Goal: Transaction & Acquisition: Purchase product/service

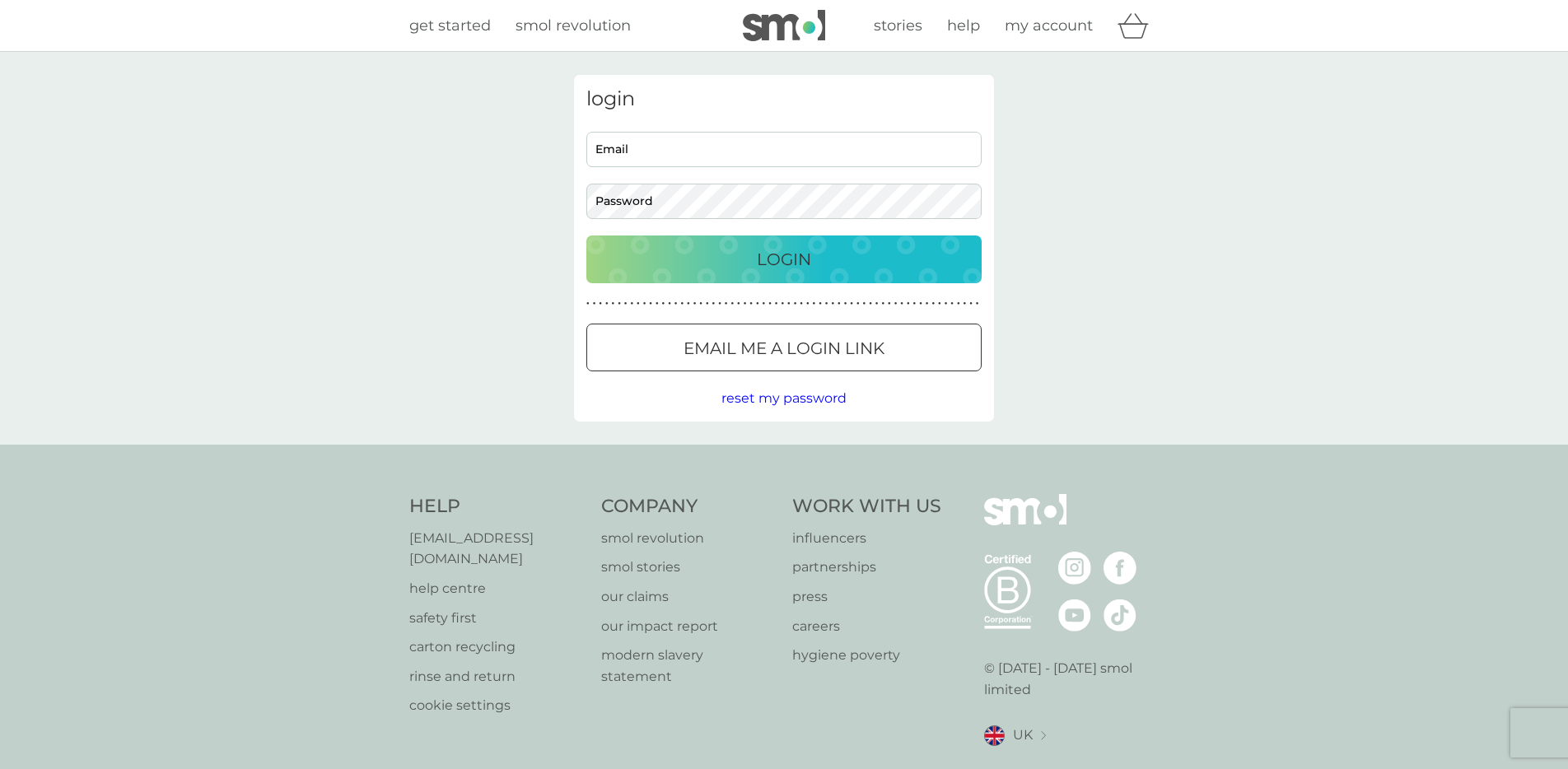
type input "[PERSON_NAME][EMAIL_ADDRESS][DOMAIN_NAME]"
click at [751, 270] on div "Login" at bounding box center [784, 259] width 362 height 26
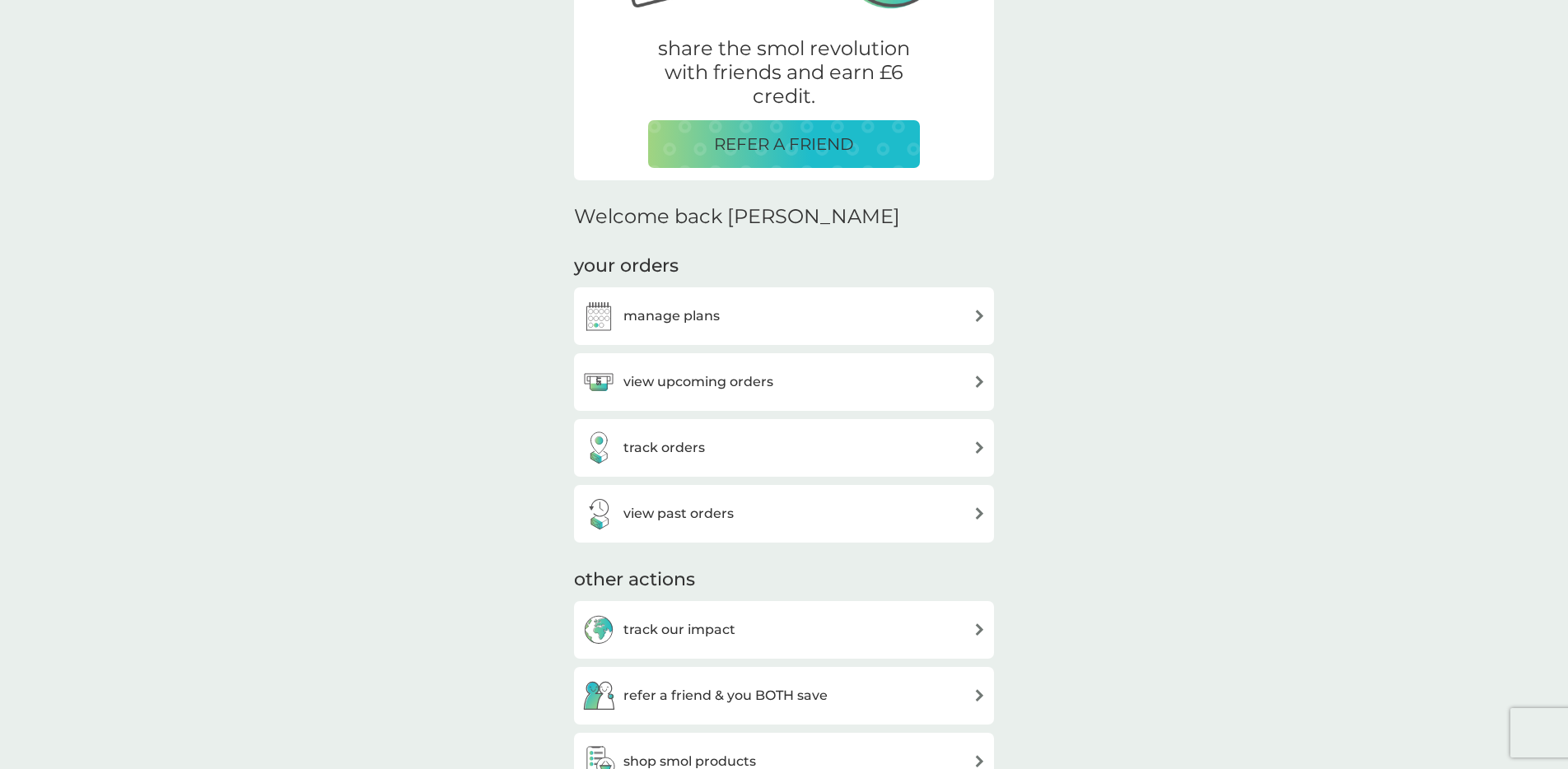
scroll to position [371, 0]
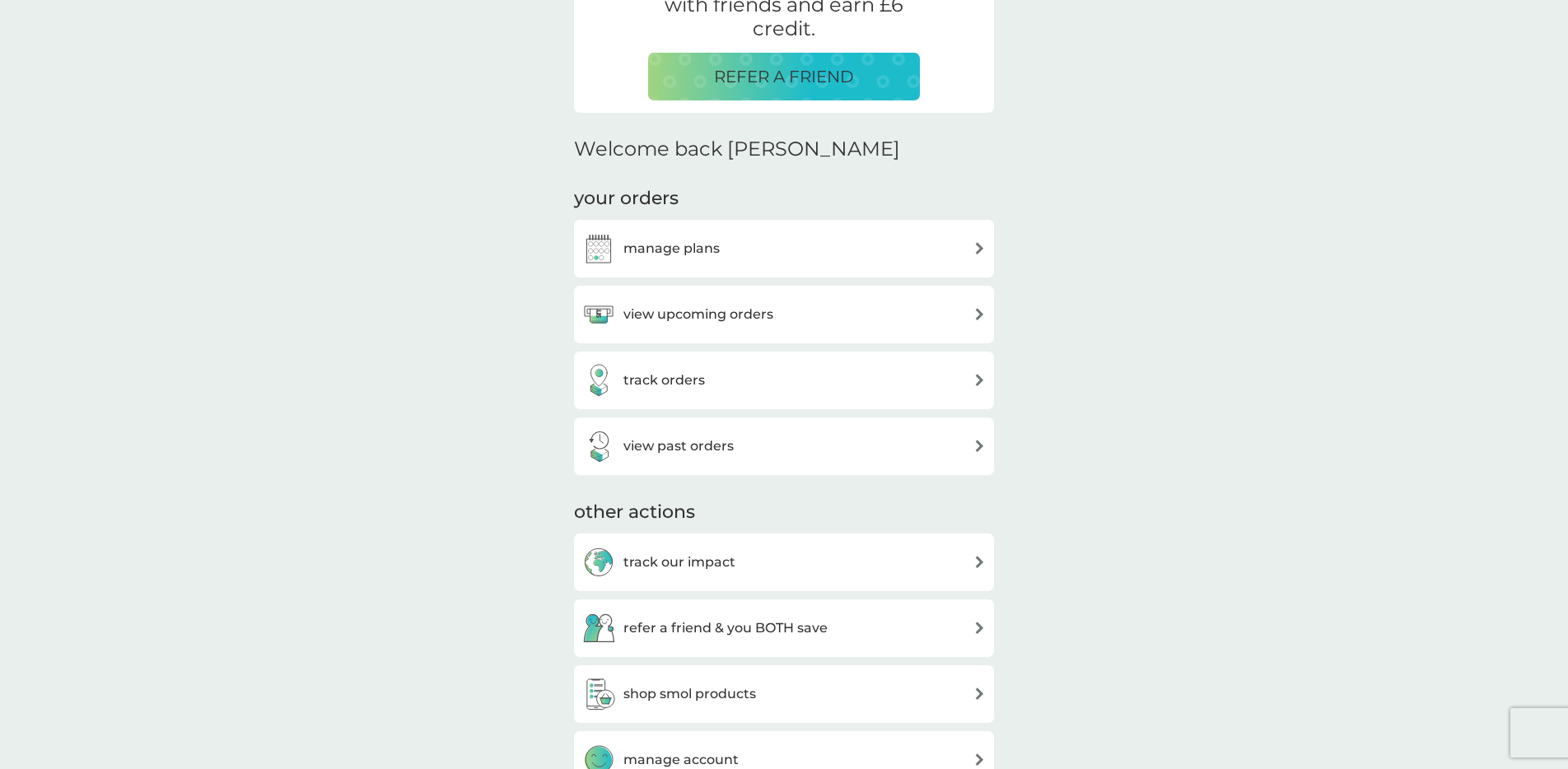
click at [689, 687] on h3 "shop smol products" at bounding box center [690, 694] width 133 height 22
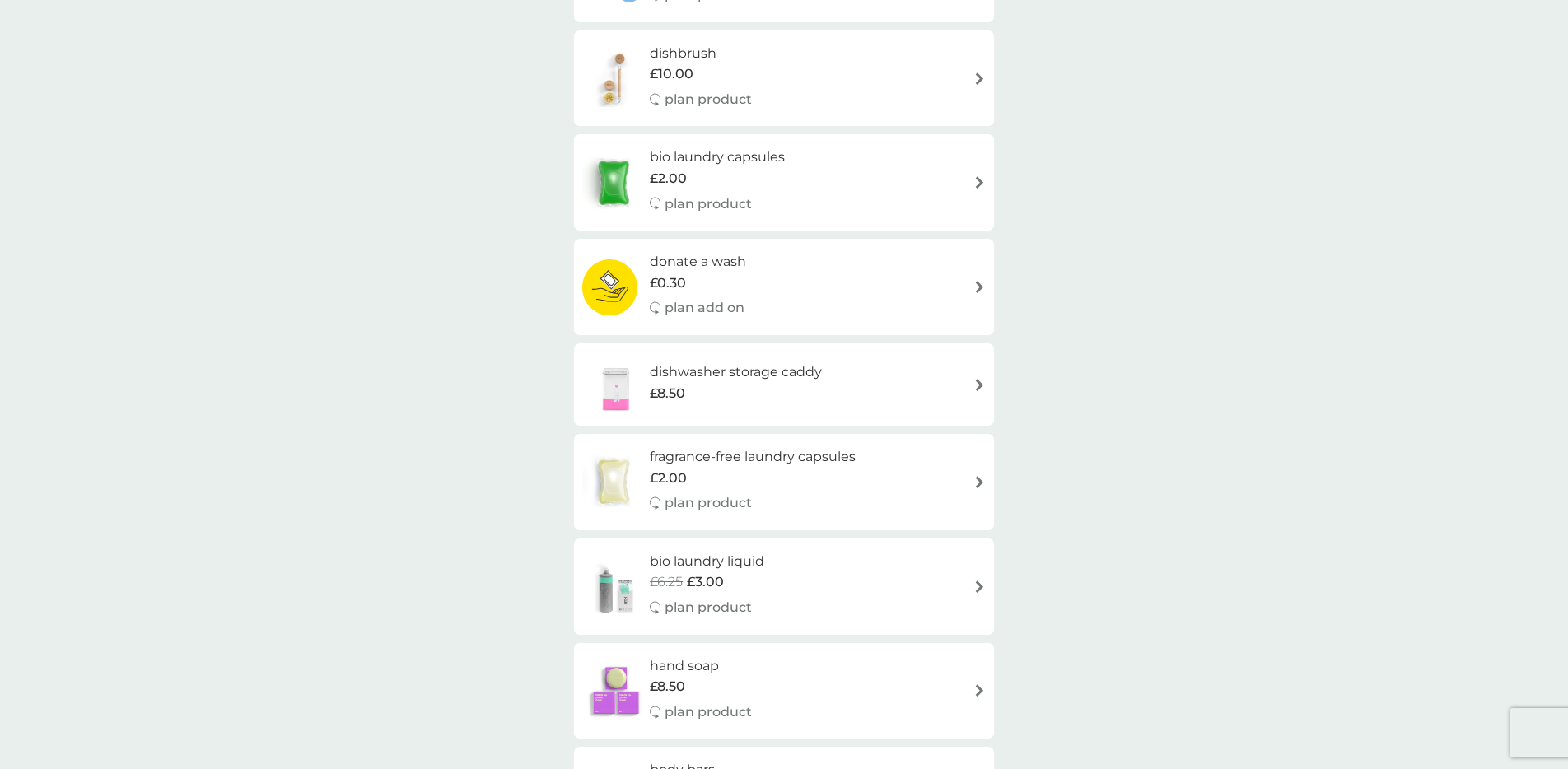
scroll to position [896, 0]
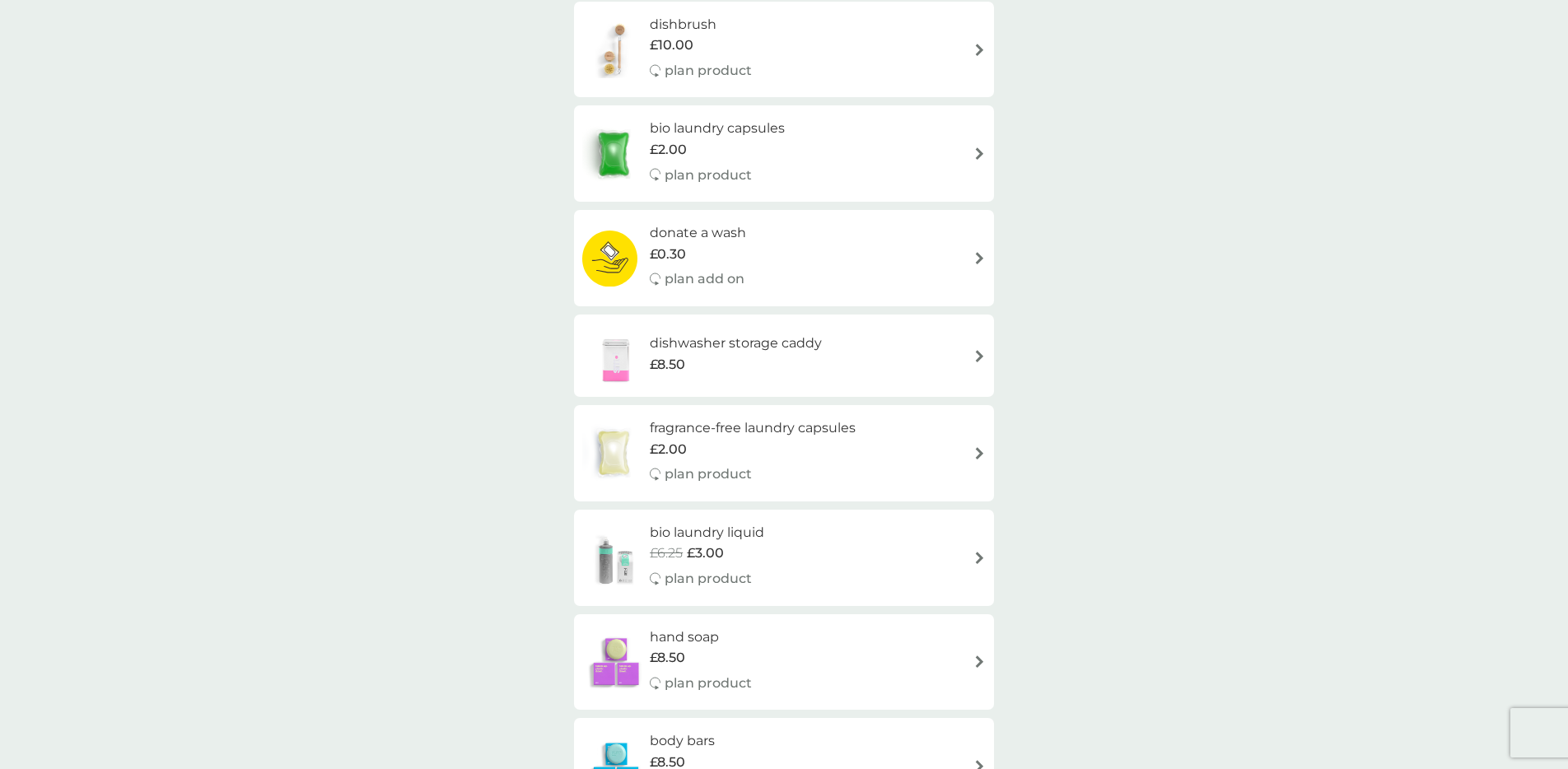
click at [861, 137] on div "bio laundry capsules £2.00 plan product" at bounding box center [784, 154] width 404 height 72
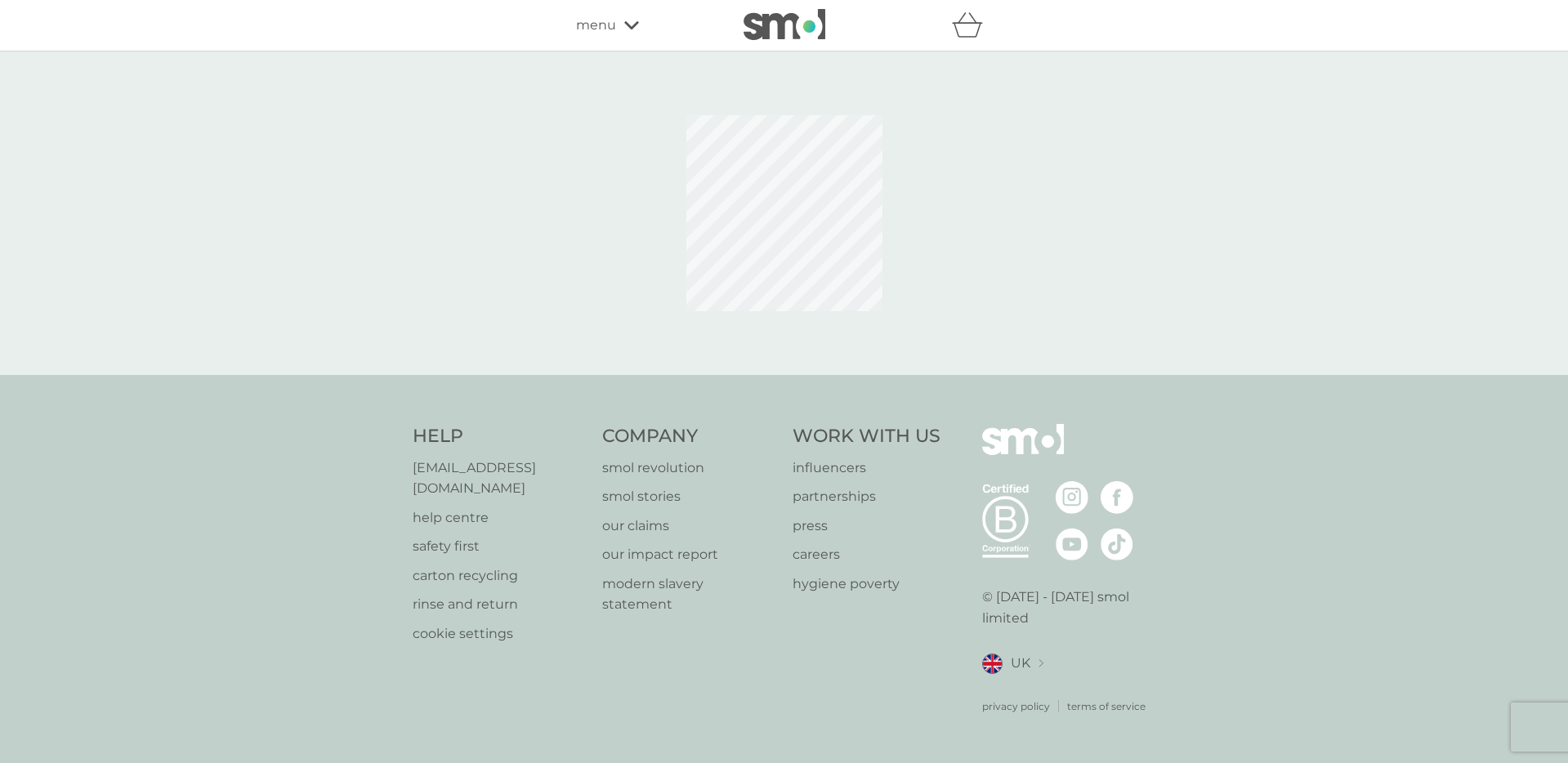
select select "42"
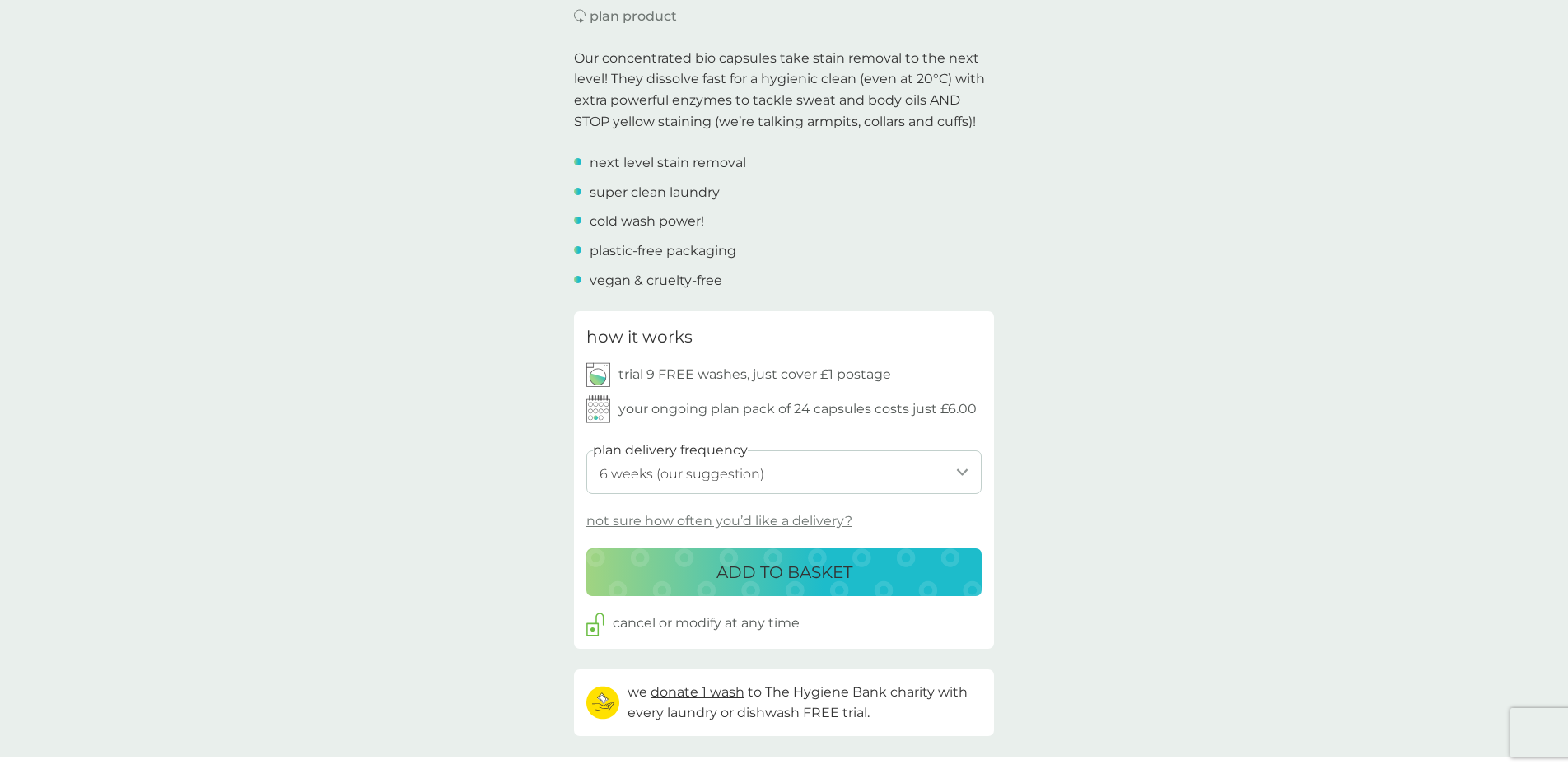
scroll to position [513, 0]
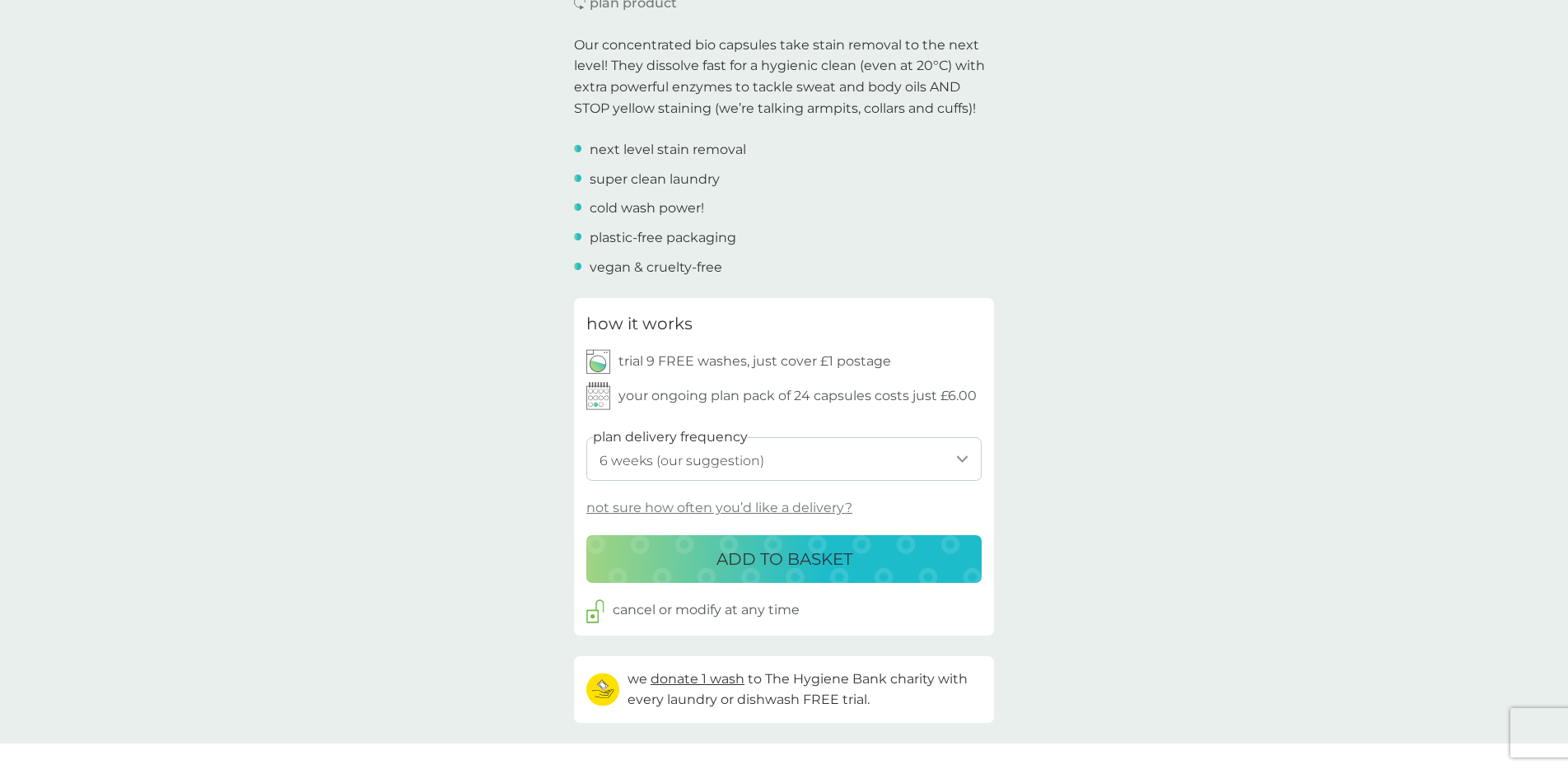
click at [735, 459] on select "1 week 2 weeks 3 weeks 4 weeks 5 weeks 6 weeks (our suggestion) 7 weeks 8 weeks…" at bounding box center [784, 459] width 395 height 44
click at [797, 563] on p "ADD TO BASKET" at bounding box center [784, 559] width 136 height 26
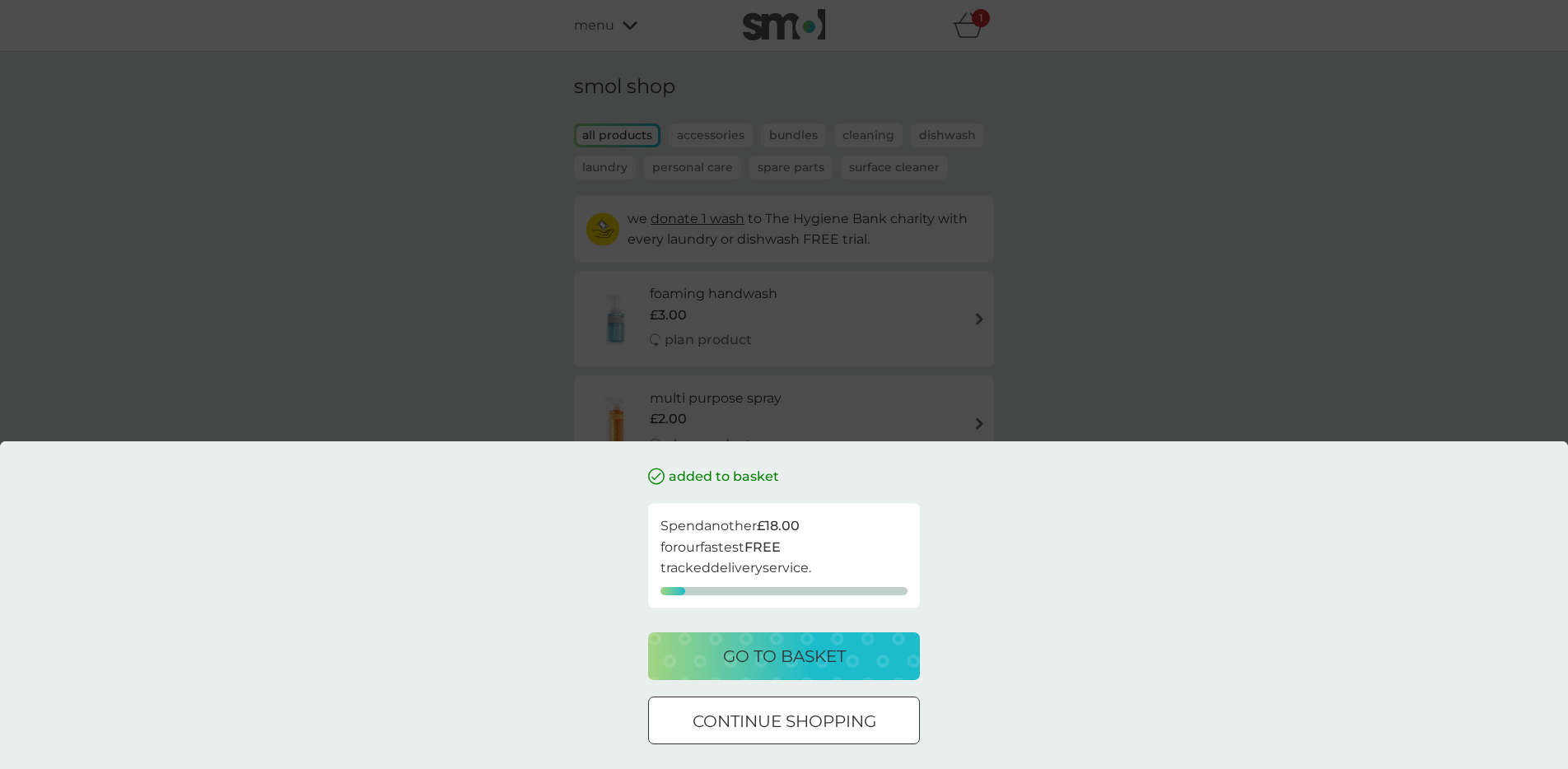
click at [379, 333] on div "added to basket Spend another £18.00 for our fastest FREE tracked delivery serv…" at bounding box center [784, 384] width 1568 height 769
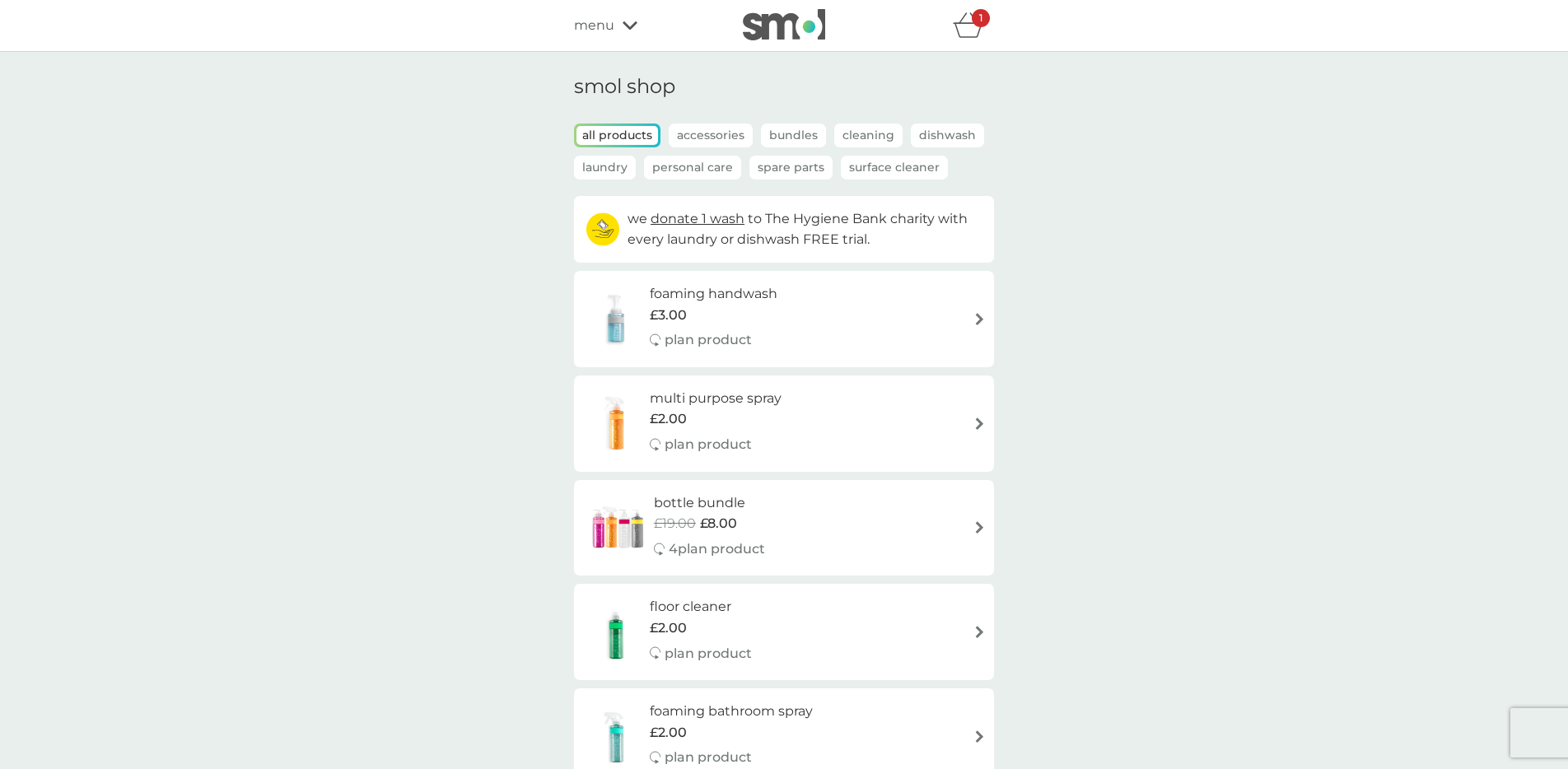
click at [954, 14] on icon "basket" at bounding box center [969, 24] width 31 height 25
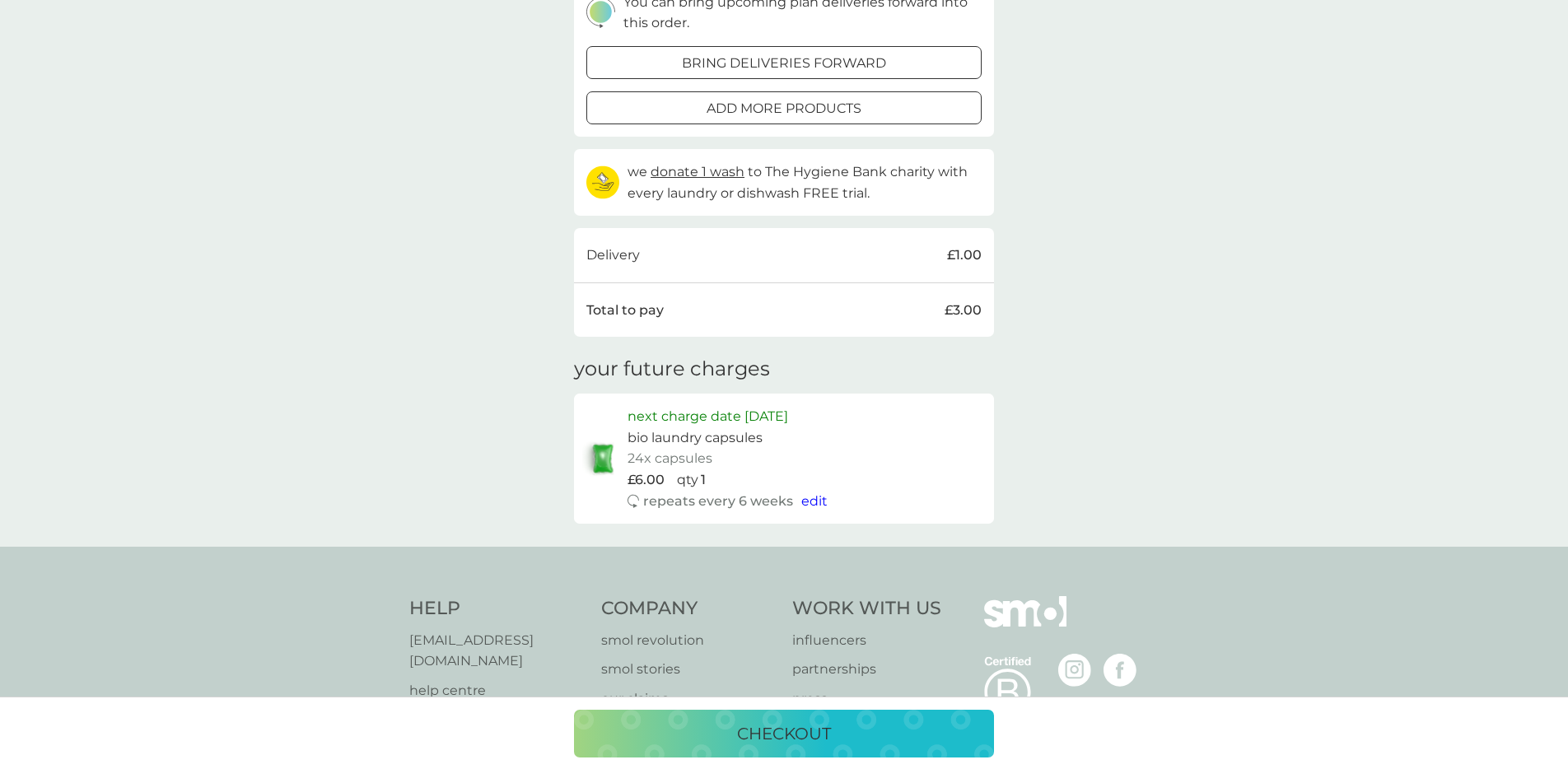
scroll to position [311, 0]
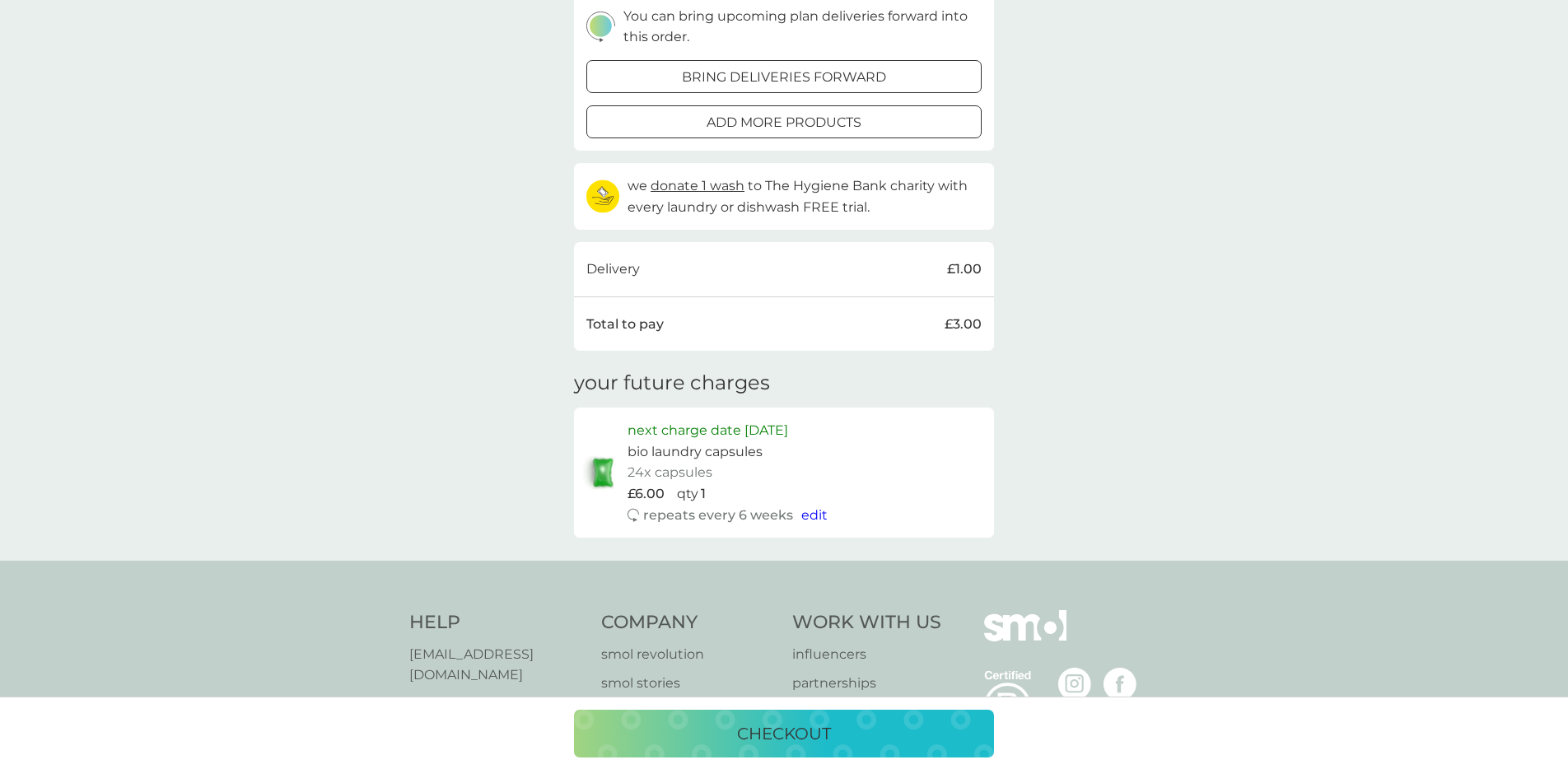
click at [789, 723] on p "checkout" at bounding box center [784, 734] width 94 height 26
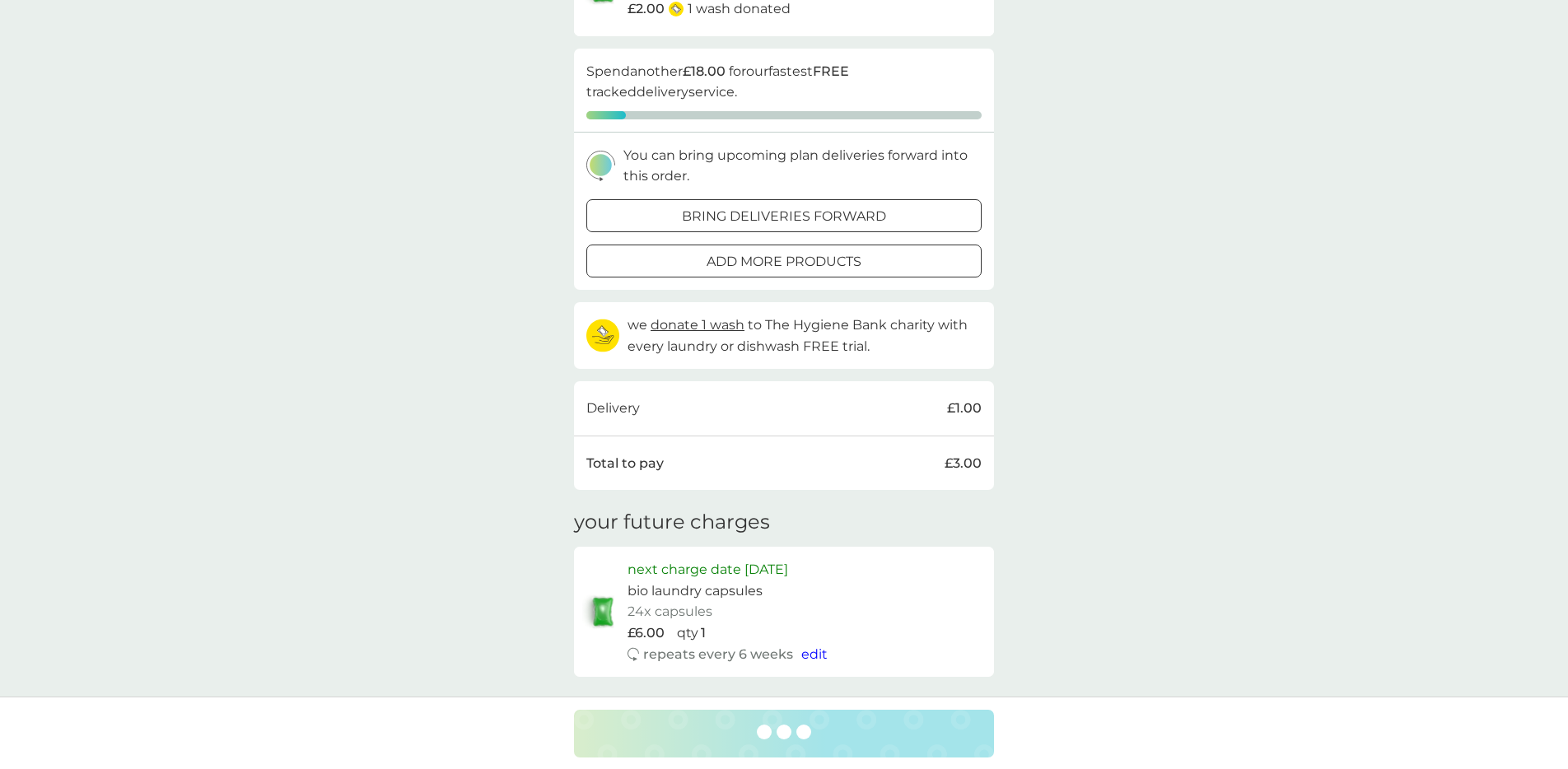
scroll to position [0, 0]
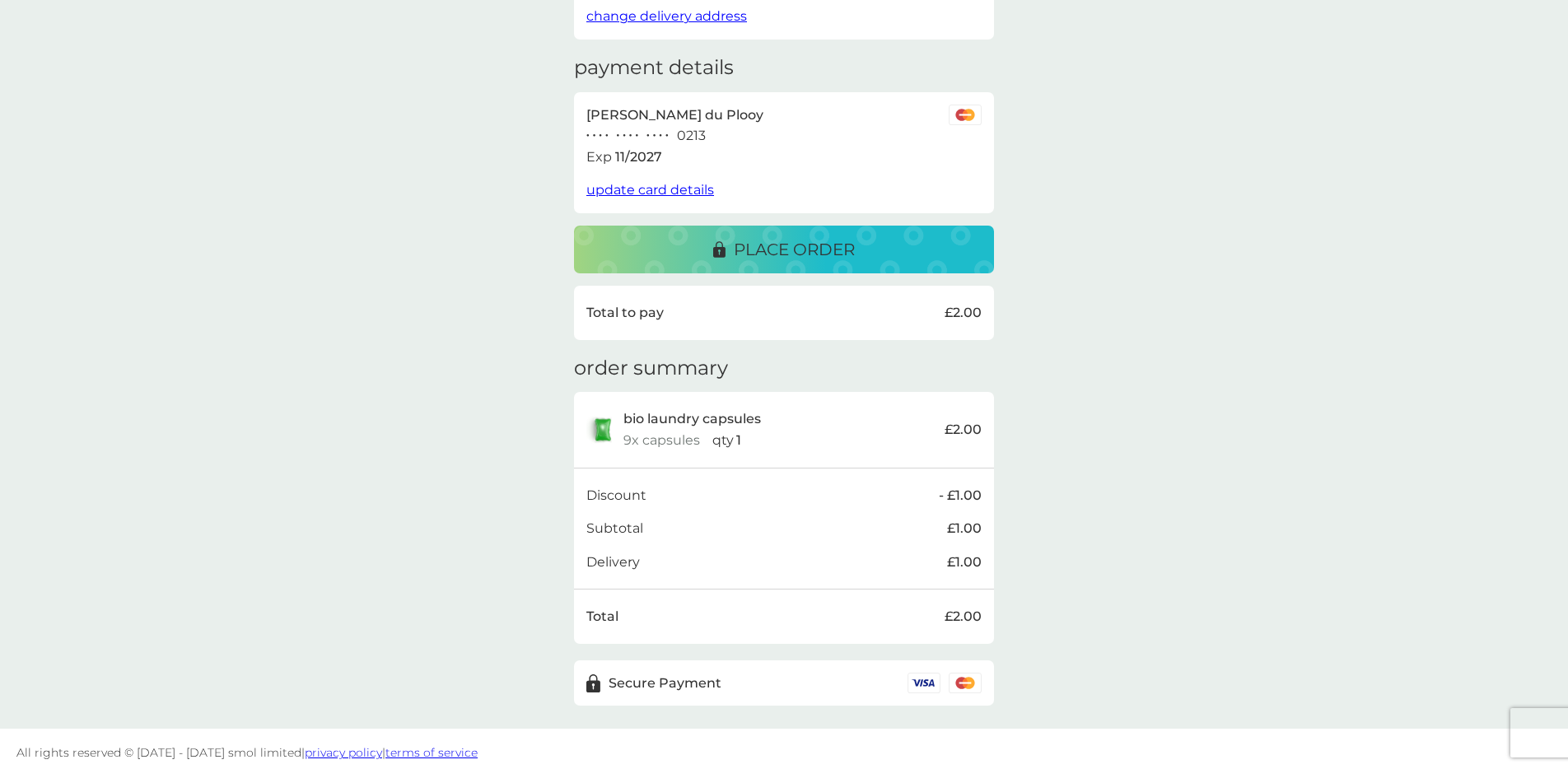
scroll to position [222, 0]
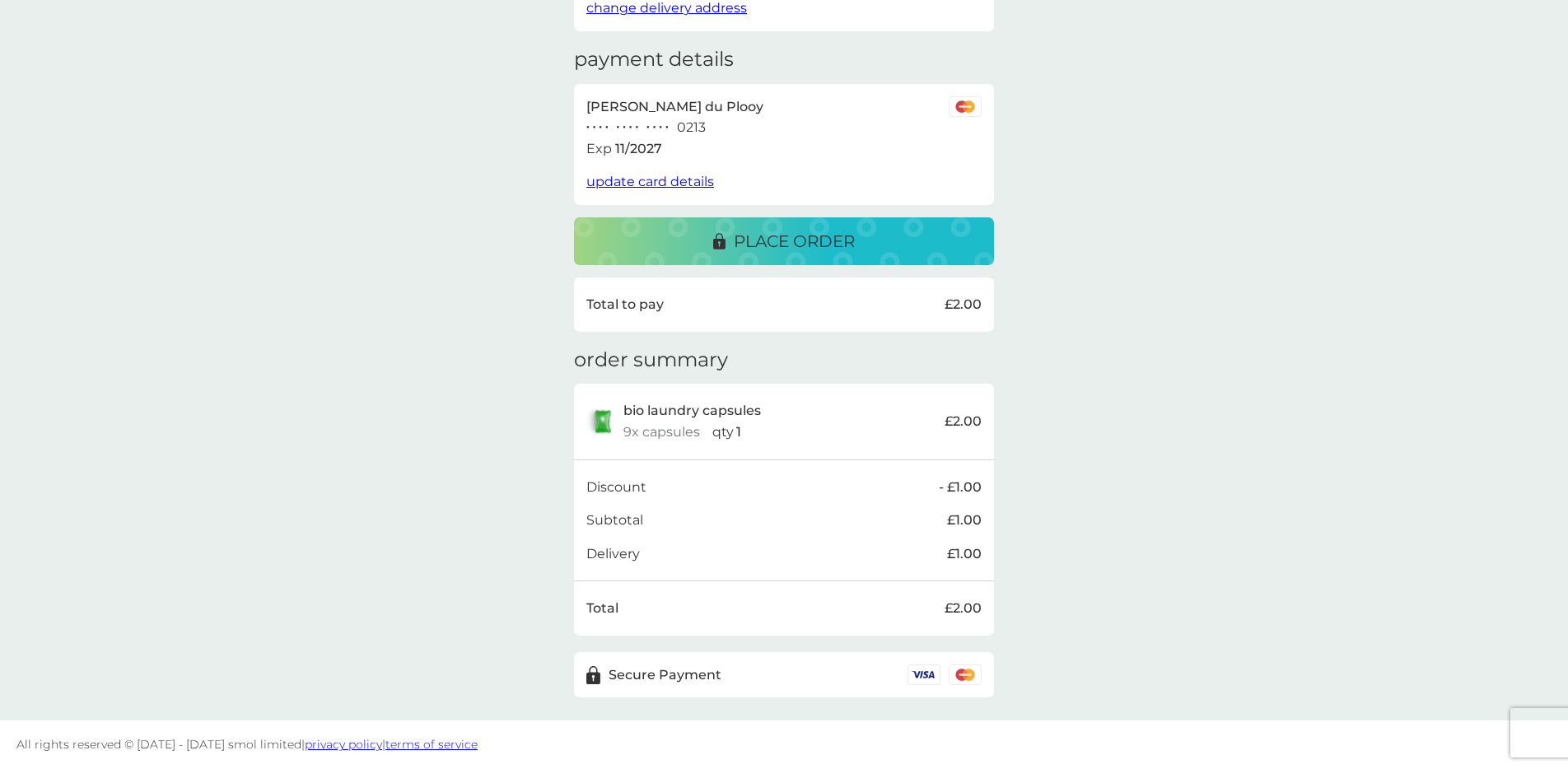
click at [890, 251] on div "place order" at bounding box center [784, 242] width 387 height 26
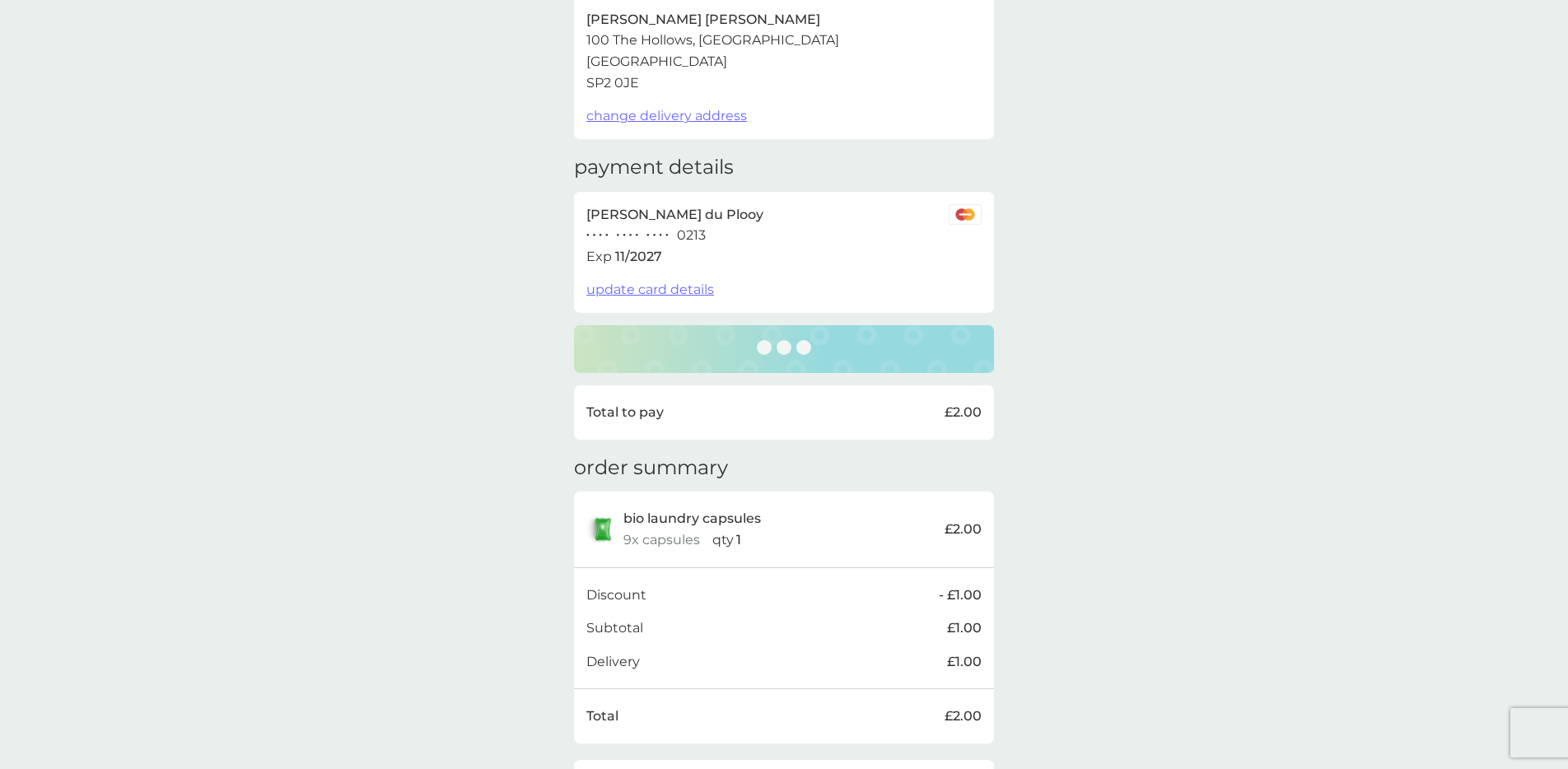
scroll to position [0, 0]
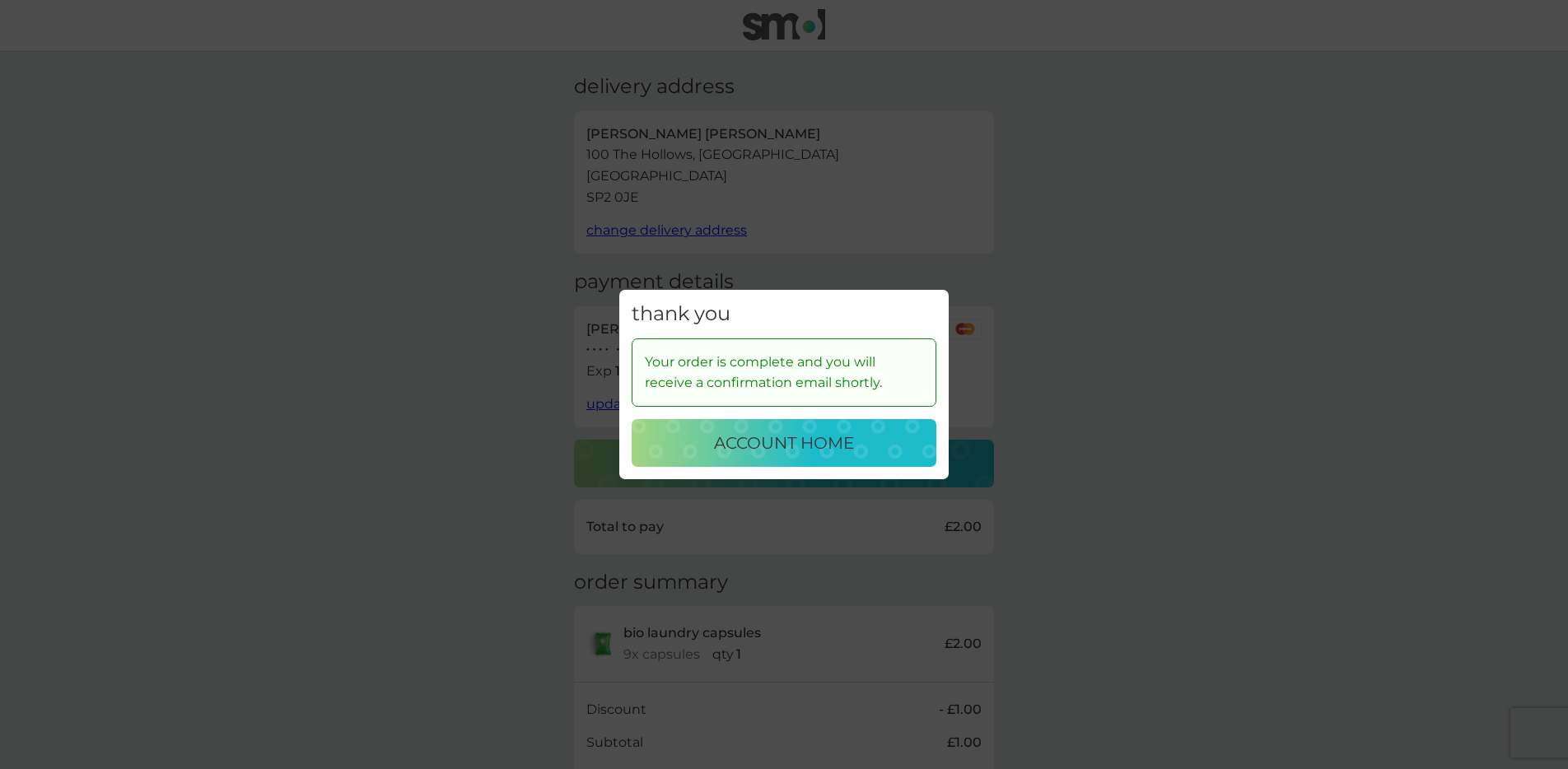
click at [891, 442] on div "account home" at bounding box center [784, 443] width 272 height 26
